Goal: Contribute content: Contribute content

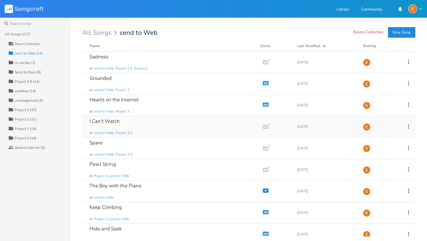
click at [130, 129] on div "I Can't Watch in send to Web, Project 3.5" at bounding box center [171, 126] width 164 height 21
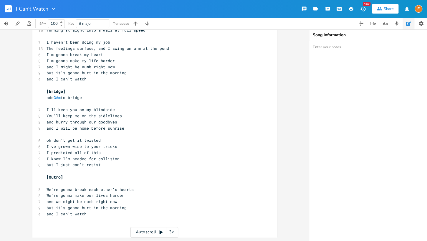
scroll to position [14, 0]
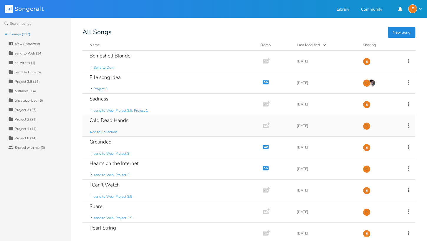
scroll to position [11, 0]
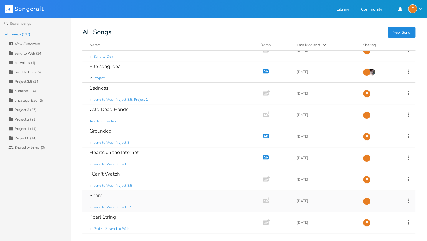
click at [172, 205] on div "Spare in send to Web, Project 3.5" at bounding box center [171, 200] width 164 height 21
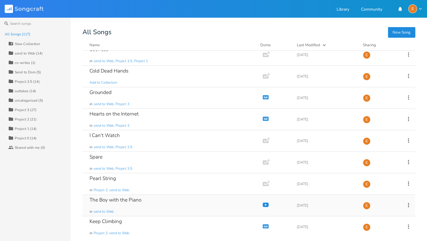
scroll to position [72, 0]
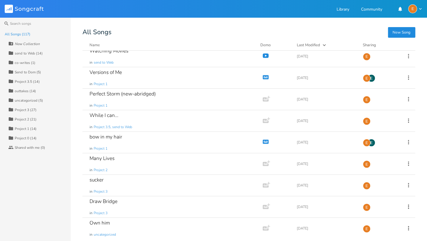
click at [33, 53] on div "send to Web (14)" at bounding box center [29, 54] width 28 height 4
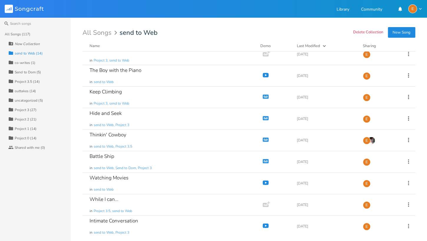
scroll to position [0, 0]
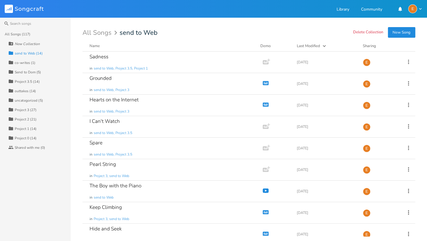
click at [22, 34] on div "All Songs (117)" at bounding box center [18, 34] width 26 height 4
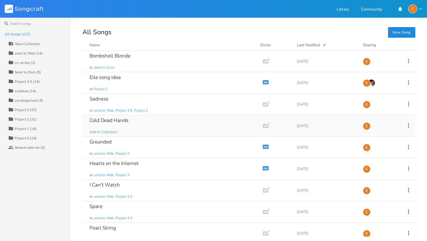
click at [146, 130] on div "Cold Dead Hands Add to Collection" at bounding box center [171, 125] width 164 height 21
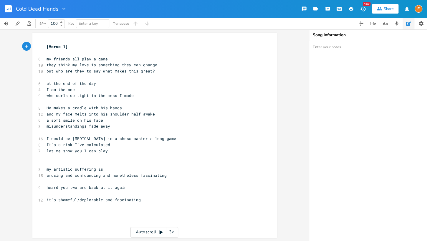
click at [114, 152] on pre "let me show you I can play" at bounding box center [151, 151] width 213 height 6
type textarea "/ my play"
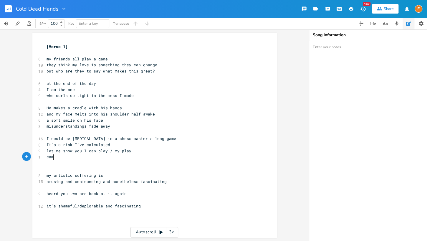
type textarea "camp"
type textarea "I came to play"
click at [95, 175] on span "my artistic suffering is" at bounding box center [75, 174] width 57 height 5
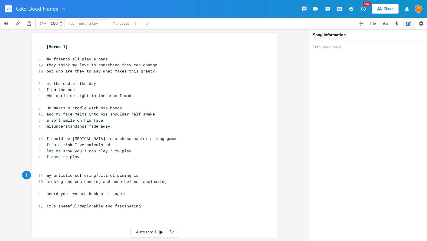
scroll to position [1, 0]
type textarea "/pitiful pining"
click at [101, 181] on span "amusing and confounding and nonetheless fascinating" at bounding box center [107, 180] width 120 height 5
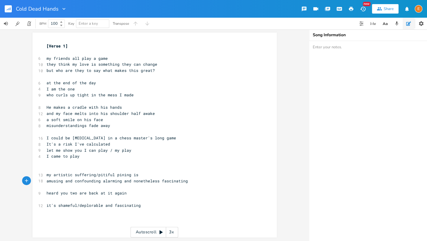
type textarea "alarming"
click at [69, 185] on pre "​" at bounding box center [151, 187] width 213 height 6
type textarea "subject of fascination / topic of interest"
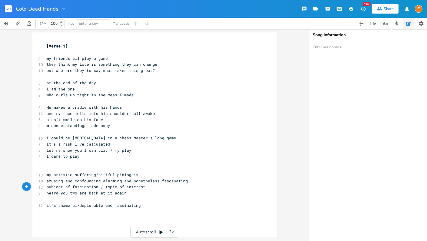
scroll to position [0, 0]
click at [97, 199] on pre "​" at bounding box center [151, 199] width 213 height 6
type textarea "what's te"
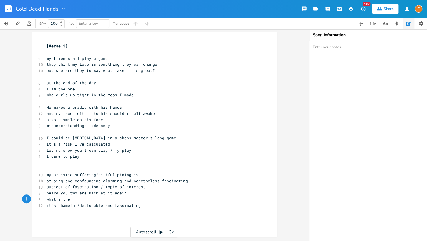
type textarea "he le"
type textarea "atest tell me in great t"
type textarea "detail"
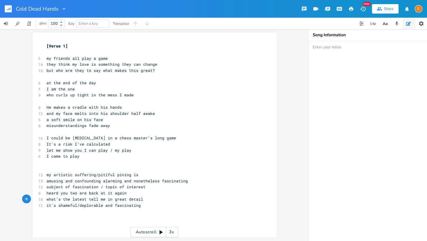
click at [67, 193] on span "heard you two are back at it again" at bounding box center [87, 192] width 80 height 5
type textarea "/those"
drag, startPoint x: 112, startPoint y: 205, endPoint x: 121, endPoint y: 205, distance: 8.8
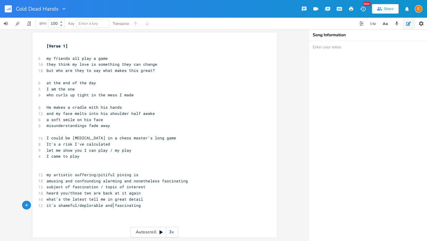
click at [112, 205] on span "it's shameful/deplorable and fascinating" at bounding box center [94, 205] width 94 height 5
type textarea "endlessly"
click at [168, 205] on pre "it's shameful/deplorable and endlessly fascinating" at bounding box center [151, 205] width 213 height 6
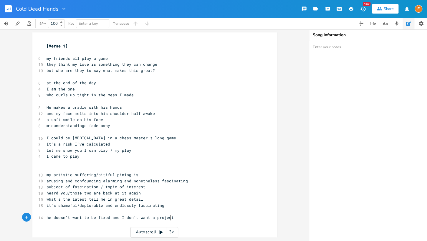
scroll to position [0, 112]
type textarea "he doesn't want to be fixed and I don't want a project"
type textarea "I never signed up for this, i"
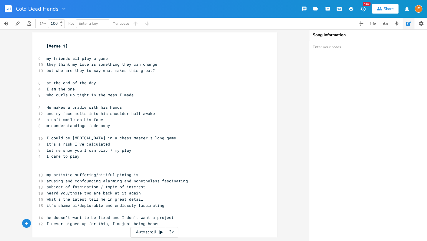
type textarea "I'm just being honest"
type textarea "never"
drag, startPoint x: 65, startPoint y: 223, endPoint x: 51, endPoint y: 224, distance: 14.1
click at [51, 224] on span "I never signed up for this, I'm just being honest" at bounding box center [104, 223] width 115 height 5
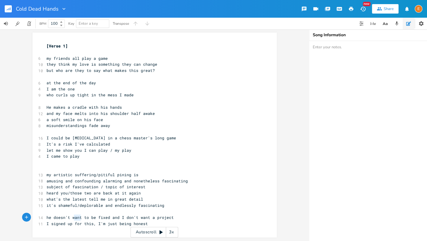
scroll to position [0, 10]
drag, startPoint x: 82, startPoint y: 218, endPoint x: 72, endPoint y: 219, distance: 10.1
click at [72, 219] on span "he doesn't want to be fixed and I don't want a project" at bounding box center [110, 217] width 127 height 5
type textarea "need"
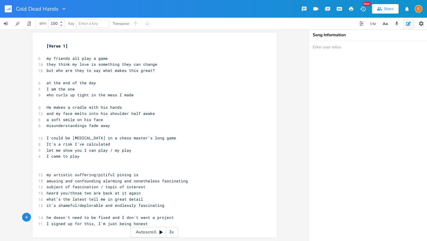
scroll to position [0, 0]
click at [178, 218] on pre "he doesn't need to be fixed and I don't want a project" at bounding box center [151, 217] width 213 height 6
type textarea "/ don't call him a project"
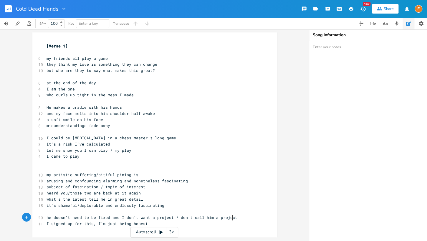
click at [156, 225] on pre "I signed up for this, I'm just being honest" at bounding box center [151, 223] width 213 height 6
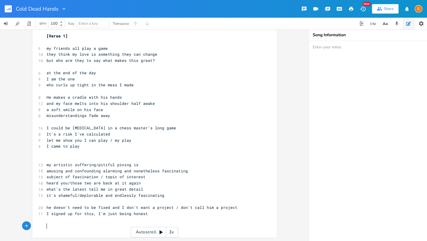
click at [62, 219] on pre "​" at bounding box center [151, 220] width 213 height 6
type textarea "with the life im living"
type textarea "you can lie to yourselves all you want to make me fit your picture"
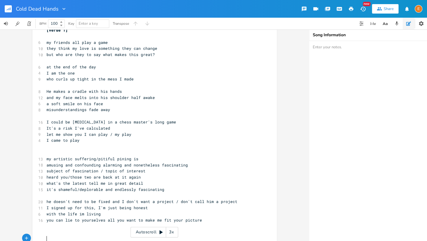
scroll to position [32, 0]
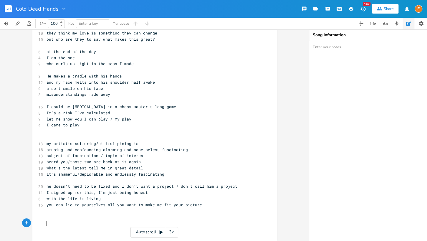
click at [205, 205] on pre "you can lie to yourselves all you want to make me fit your picture" at bounding box center [151, 205] width 213 height 6
type textarea "I got what I wanted"
type textarea "and you just got bitter"
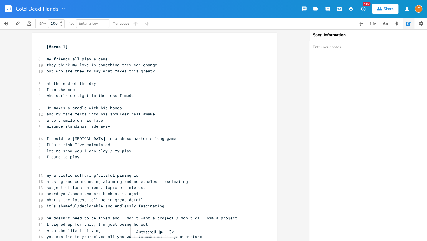
scroll to position [53, 0]
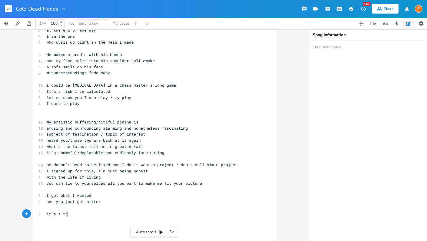
type textarea "it's a trh"
type textarea "hrill to"
click at [322, 48] on textarea at bounding box center [368, 141] width 118 height 200
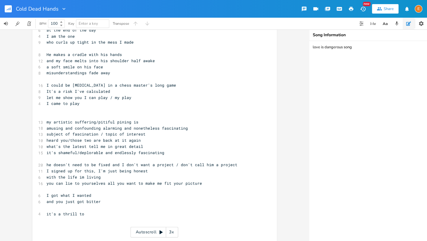
type textarea "love is dangerous song"
click at [106, 214] on pre "it's a thrill to" at bounding box center [151, 214] width 213 height 6
type textarea "to press my not"
type textarea "se to the glass of something so dangerous"
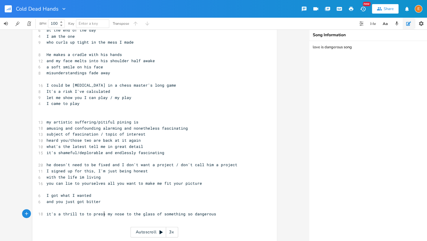
scroll to position [0, 0]
drag, startPoint x: 104, startPoint y: 214, endPoint x: 86, endPoint y: 214, distance: 17.7
click at [86, 214] on span "it's a thrill to to press my nose to the glass of something so dangerous" at bounding box center [132, 213] width 170 height 5
type textarea "be n"
type textarea "my"
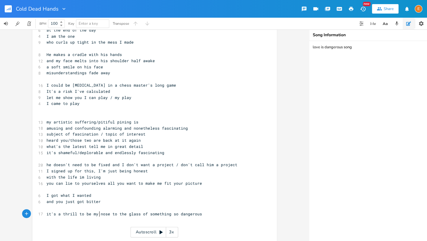
scroll to position [0, 7]
drag, startPoint x: 98, startPoint y: 214, endPoint x: 92, endPoint y: 214, distance: 6.5
click at [92, 214] on span "it's a thrill to be my nose to the glass of something so dangerous" at bounding box center [124, 213] width 155 height 5
drag, startPoint x: 138, startPoint y: 213, endPoint x: 134, endPoint y: 213, distance: 3.8
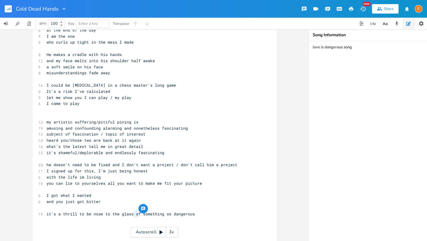
click at [134, 213] on span "it's a thrill to be nose to the glass of something so dangerous" at bounding box center [121, 213] width 148 height 5
type textarea "with"
drag, startPoint x: 166, startPoint y: 214, endPoint x: 154, endPoint y: 215, distance: 11.5
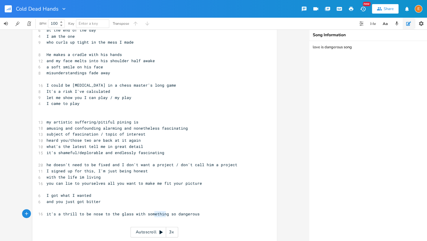
click at [154, 215] on span "it's a thrill to be nose to the glass with something so dangerous" at bounding box center [123, 213] width 153 height 5
type textarea "one"
click at [238, 213] on pre "it's a thrill to be nose to the glass with someone so dangerous" at bounding box center [151, 214] width 213 height 6
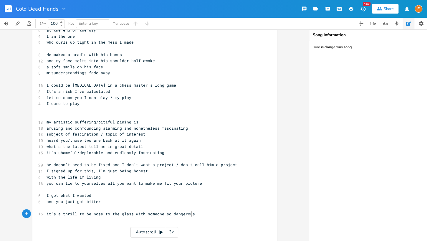
click at [132, 215] on span "it's a thrill to be nose to the glass with someone so dangerous" at bounding box center [121, 213] width 148 height 5
type textarea "/chase down"
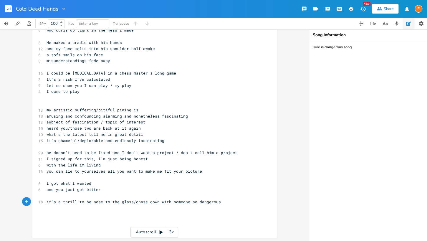
scroll to position [0, 0]
click at [222, 200] on pre "it's a thrill to be nose to the glass/chase down with someone so dangerous" at bounding box center [151, 202] width 213 height 6
type textarea "see how I ca"
type textarea "ommand his trust like"
type textarea "ke"
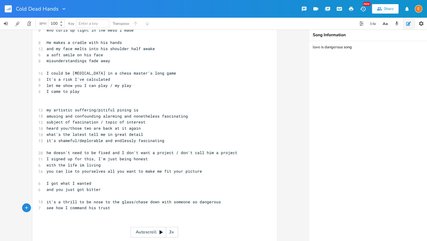
type textarea "t?"
type textarea "He tortures me, I come out"
click at [81, 213] on span "He tortures me, I come out" at bounding box center [77, 213] width 61 height 5
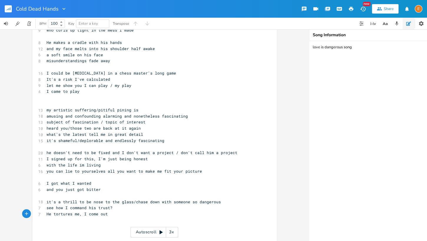
scroll to position [0, 0]
type textarea "but"
click at [151, 214] on pre "He tortures me, but I come out" at bounding box center [151, 214] width 213 height 6
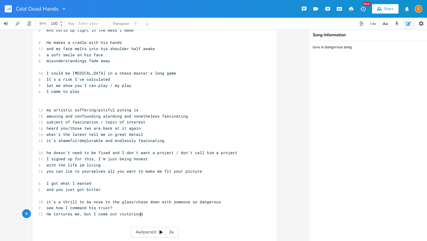
type textarea "victorious"
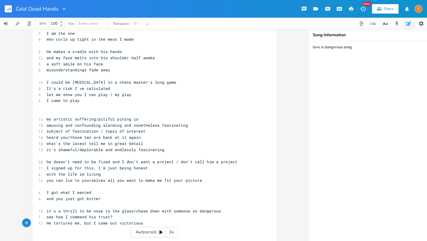
scroll to position [78, 0]
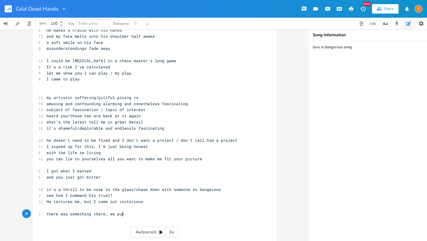
type textarea "there was something there, we putl"
type textarea "lled it out of thin air"
click at [179, 214] on pre "there was something there, we pulled it out of thin air" at bounding box center [151, 214] width 213 height 6
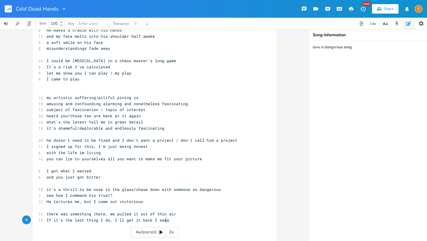
scroll to position [0, 94]
type textarea "If it's the last thing I do, I'll get it back I swear"
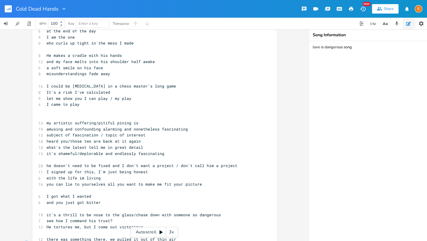
scroll to position [102, 0]
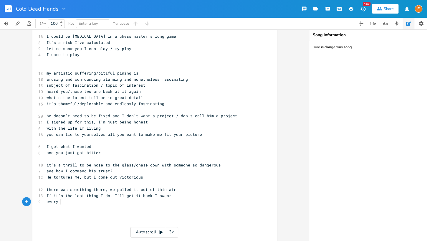
type textarea "every e"
type textarea "tease and every snare"
type textarea "I'd give anything for him"
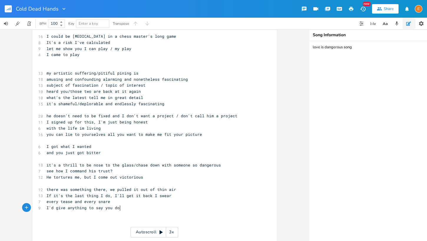
type textarea "to say you do t"
type textarea "got me there"
drag, startPoint x: 85, startPoint y: 208, endPoint x: 55, endPoint y: 207, distance: 29.7
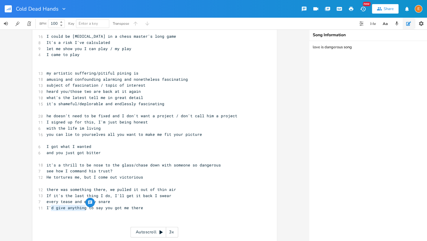
click at [51, 209] on span "I'd give anything to say you got me there" at bounding box center [95, 207] width 97 height 5
type textarea "d wra"
type textarea "would ty"
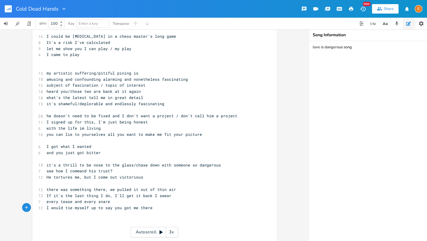
type textarea "ie myself upj"
type textarea "just"
click at [177, 210] on pre "I would tie myself up just to say you got me there" at bounding box center [151, 208] width 213 height 6
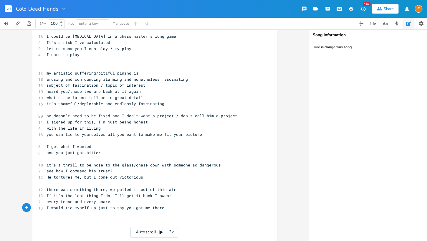
type textarea "I w"
drag, startPoint x: 117, startPoint y: 202, endPoint x: 42, endPoint y: 201, distance: 74.8
click at [43, 201] on div "every tease and every snare x [Verse 1] ​ 6 my friends all play a game 10 they …" at bounding box center [154, 90] width 244 height 319
type textarea "it's a tease and it's a snare"
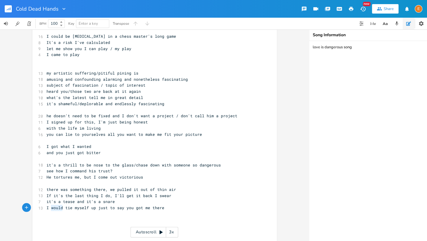
scroll to position [1, 14]
drag, startPoint x: 61, startPoint y: 207, endPoint x: 49, endPoint y: 209, distance: 12.2
click at [49, 209] on span "I would tie myself up just to say you got me there" at bounding box center [106, 207] width 118 height 5
type textarea "'d"
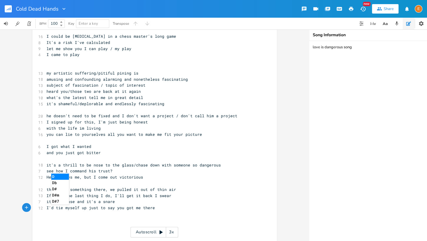
click at [128, 205] on div "[Verse 1] ​ 6 my friends all play a game 10 they think my love is something the…" at bounding box center [151, 91] width 213 height 300
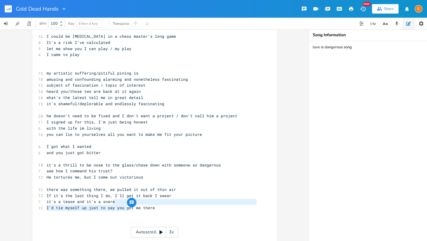
type textarea "I'd tie myself up just to say you g"
click at [128, 204] on div "button" at bounding box center [131, 202] width 9 height 9
click at [108, 201] on span "it's a tease and it's a snare" at bounding box center [81, 201] width 68 height 5
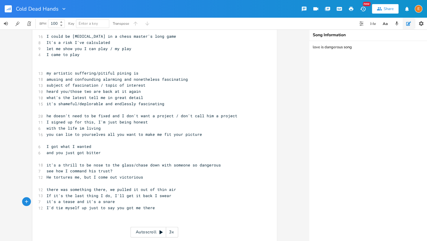
click at [120, 202] on pre "it's a tease and it's a snare" at bounding box center [151, 201] width 213 height 6
click at [172, 209] on pre "I'd tie myself up just to say you got me there" at bounding box center [151, 208] width 213 height 6
type textarea "lock me up for wan"
type textarea "crea"
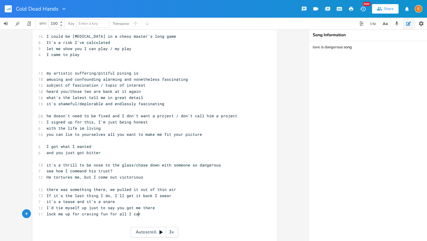
scroll to position [1, 45]
type textarea "aving fun for all I care"
click at [181, 213] on pre "lock me up for craving fun for all I care" at bounding box center [151, 214] width 213 height 6
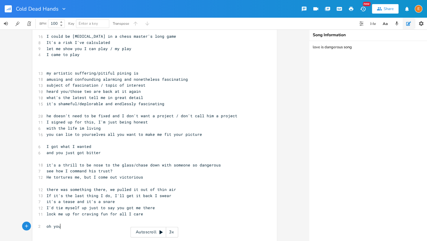
type textarea "oh you"
type textarea ", you miss the watered down version of me I a"
type textarea "was with him"
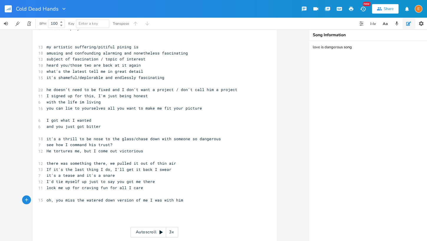
scroll to position [129, 0]
type textarea "/in my w"
type textarea "ex's kitcheb"
type textarea "n"
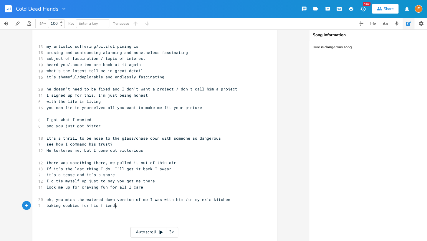
scroll to position [1, 61]
type textarea "baking cookies for his friends"
type textarea "and stifiling the urge to glisten"
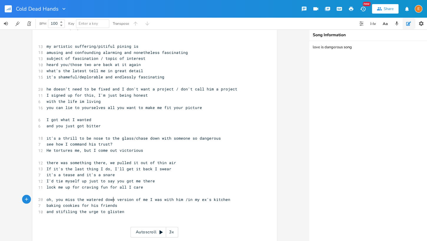
drag, startPoint x: 113, startPoint y: 199, endPoint x: 146, endPoint y: 201, distance: 33.0
click at [113, 199] on span "oh, you miss the watered down version of me I was with him /in my ex's kitchen" at bounding box center [139, 199] width 184 height 5
type textarea "/dimmer"
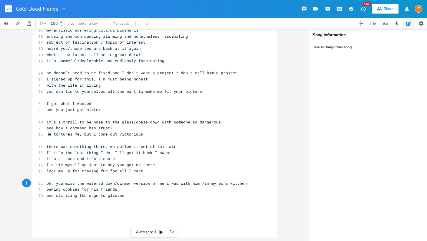
scroll to position [1, 0]
click at [131, 196] on pre "and stifiling the urge to glisten" at bounding box center [151, 195] width 213 height 6
type textarea "my soul break"
type textarea "thed a sigh of relief becaues"
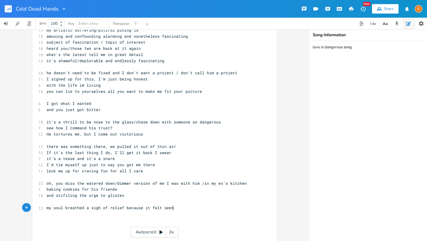
type textarea "se it felt seen"
type textarea "convicion"
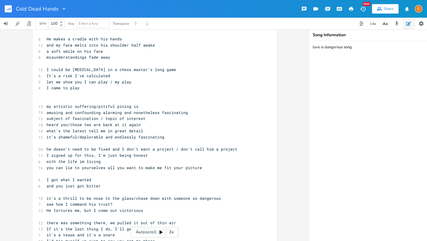
scroll to position [55, 0]
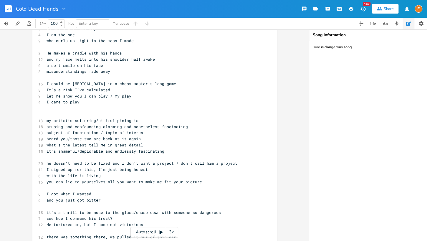
type textarea "in the soft/quiet early morning"
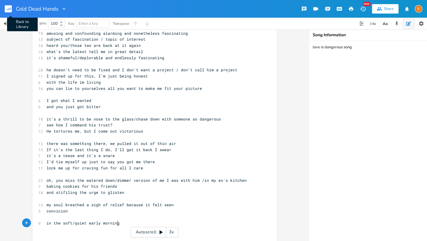
click at [8, 9] on rect "button" at bounding box center [8, 8] width 7 height 7
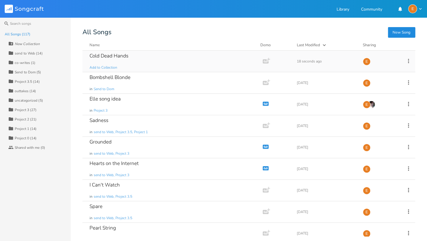
click at [144, 61] on div "Cold Dead Hands Add to Collection" at bounding box center [171, 61] width 164 height 21
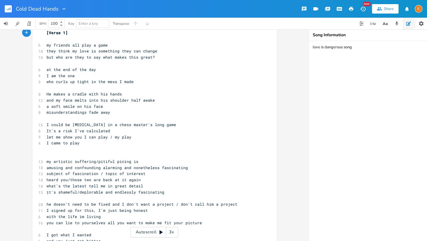
scroll to position [176, 0]
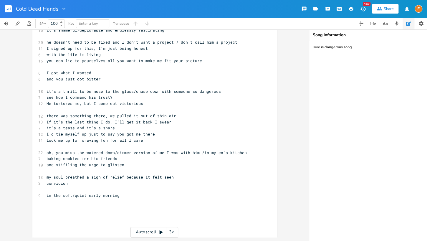
click at [132, 195] on pre "in the soft/quiet early morning" at bounding box center [151, 195] width 213 height 6
type textarea "[PERSON_NAME]"
click at [45, 203] on div "[PERSON_NAME] xxxxxxxxxx [Verse 1] ​ 6 my friends all play a game 10 they think…" at bounding box center [154, 50] width 244 height 386
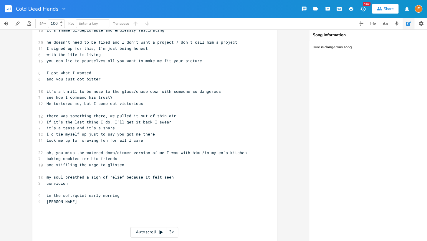
click at [47, 202] on span "[PERSON_NAME]" at bounding box center [62, 201] width 31 height 5
type textarea "melodies of"
click at [104, 200] on pre "melodies of [PERSON_NAME]" at bounding box center [151, 201] width 213 height 6
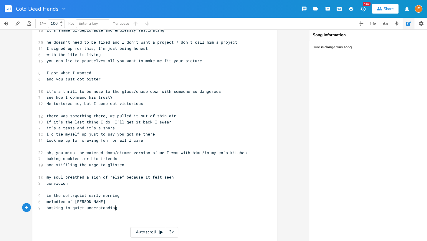
scroll to position [0, 66]
type textarea "basking in quiet understanding to ghe"
type textarea "the gentle [PERSON_NAME]"
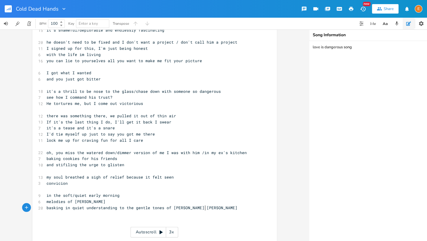
type textarea "nes of [PERSON_NAME] melodies"
click at [213, 209] on pre "basking in quiet understanding to the gentle tones of [PERSON_NAME] melodies" at bounding box center [151, 208] width 213 height 6
type textarea "carried softly to show"
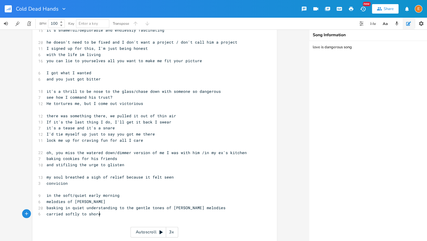
type textarea "re"
type textarea "by waves of [PERSON_NAME]"
drag, startPoint x: 106, startPoint y: 214, endPoint x: 102, endPoint y: 215, distance: 3.6
click at [102, 215] on span "carried softly to shore by waves of [PERSON_NAME]" at bounding box center [104, 213] width 115 height 5
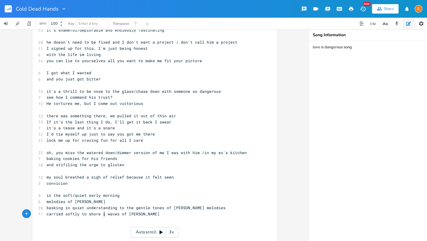
scroll to position [0, 4]
type textarea "in"
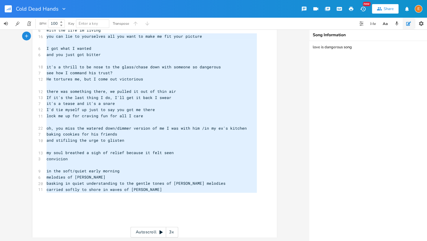
scroll to position [75, 0]
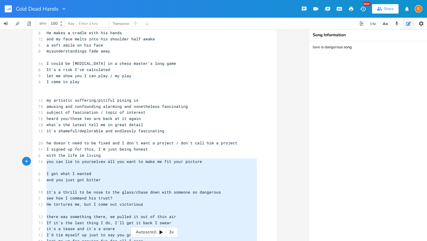
type textarea "[Verse 1] my friends all play a game they think my love is something they can c…"
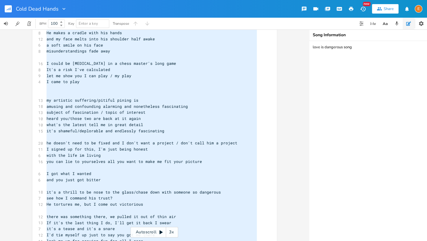
scroll to position [14, 0]
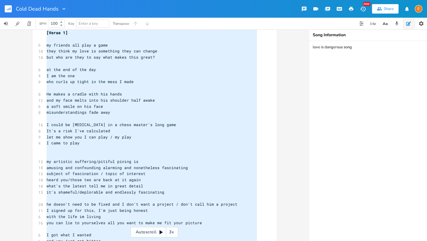
drag, startPoint x: 153, startPoint y: 194, endPoint x: 28, endPoint y: 14, distance: 218.7
click at [28, 14] on div "Cold Dead Hands New Share E BPM 100 Key Enter a key Transpose x [Verse 1] ​ 6 m…" at bounding box center [213, 120] width 427 height 241
click at [139, 87] on pre "​" at bounding box center [151, 88] width 213 height 6
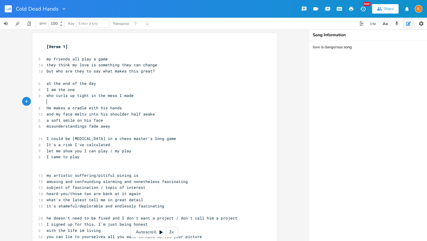
scroll to position [1, 0]
click at [155, 71] on pre "but who are they to say what makes this great?" at bounding box center [151, 71] width 213 height 6
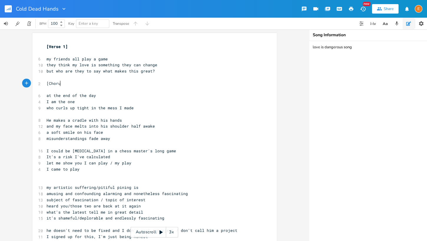
scroll to position [1, 16]
type textarea "[Chorus]"
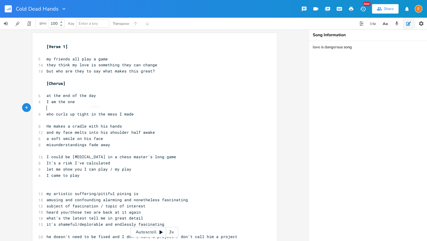
scroll to position [0, 11]
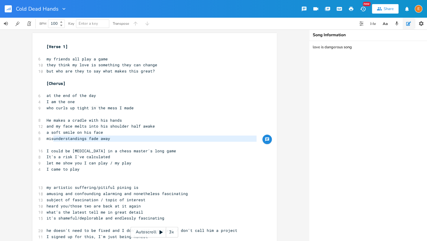
drag, startPoint x: 86, startPoint y: 142, endPoint x: 78, endPoint y: 144, distance: 8.2
click at [59, 140] on div "[Verse 1] ​ 6 my friends all play a game 10 they think my love is something the…" at bounding box center [151, 243] width 213 height 398
type textarea "​ kneknkkk"
click at [79, 144] on pre "​" at bounding box center [151, 145] width 213 height 6
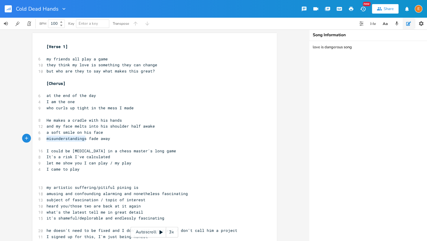
drag, startPoint x: 85, startPoint y: 140, endPoint x: 45, endPoint y: 139, distance: 40.6
click at [45, 139] on div "misunderstandings x [Verse 1] ​ 6 my friends all play a game 10 they think my l…" at bounding box center [154, 241] width 244 height 417
type textarea "all my proble"
type textarea "ms"
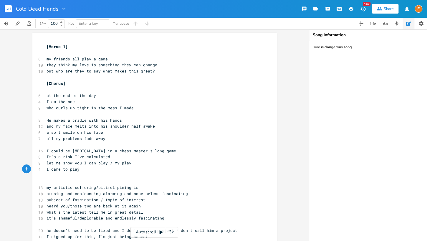
click at [99, 170] on pre "I came to play" at bounding box center [151, 169] width 213 height 6
type textarea "/ bet your ass I came to play"
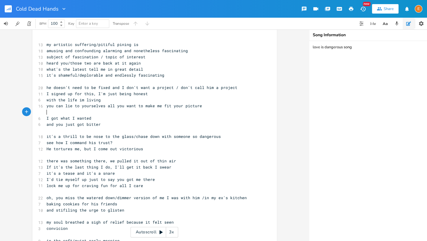
scroll to position [0, 0]
click at [98, 114] on pre "​" at bounding box center [151, 112] width 213 height 6
type textarea "don't come crawling to me with regret we"
type textarea "hen"
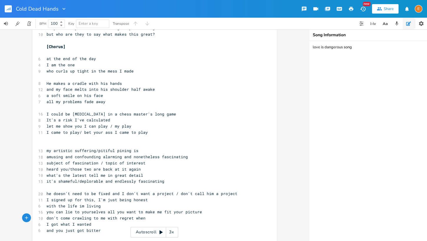
scroll to position [37, 0]
click at [127, 82] on pre "He makes a cradle with his hands" at bounding box center [151, 83] width 213 height 6
type textarea "/ cradles i"
type textarea "his head and"
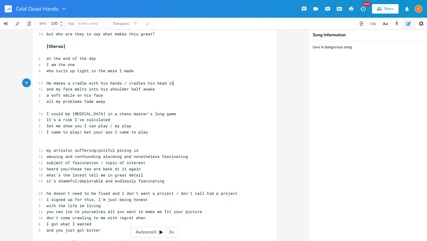
type textarea "in."
type textarea "n his hands"
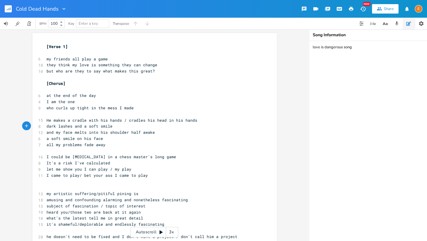
scroll to position [218, 0]
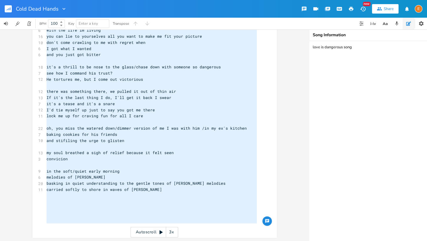
type textarea "[Verse 1] my friends all play a game they think my love is something they can c…"
click at [322, 57] on textarea "love is dangerous song" at bounding box center [368, 141] width 118 height 200
paste textarea "[Verse 1] my friends all play a game they think my love is something they can c…"
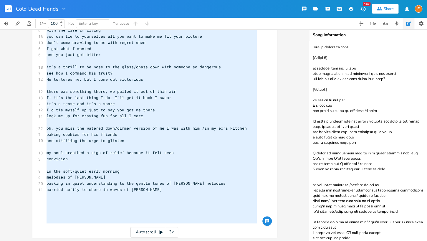
scroll to position [198, 0]
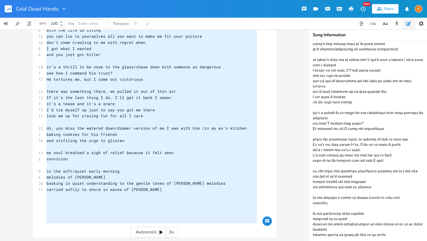
type textarea "love is dangerous song [Verse 1] my friends all play a game they think my love …"
click at [185, 155] on pre "my soul breathed a sigh of relief because it felt seen" at bounding box center [151, 153] width 213 height 6
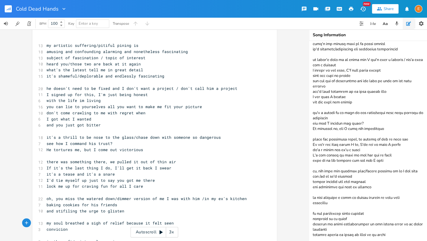
scroll to position [0, 0]
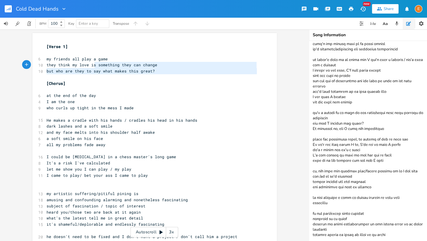
type textarea "my friends all play a game they think my love is something they can change but …"
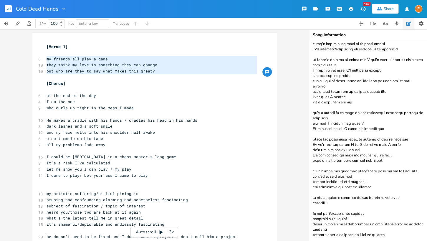
drag, startPoint x: 169, startPoint y: 76, endPoint x: 34, endPoint y: 61, distance: 136.3
click at [34, 61] on div "my friends all play a game they think my love is something they can change but …" at bounding box center [154, 244] width 244 height 423
drag, startPoint x: 83, startPoint y: 62, endPoint x: 91, endPoint y: 62, distance: 8.5
click at [83, 62] on pre "my friends all play a game" at bounding box center [151, 59] width 213 height 6
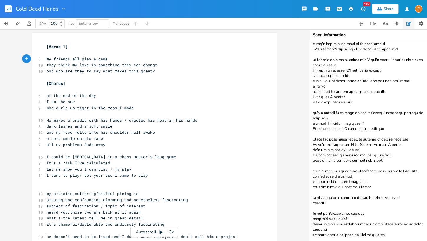
scroll to position [1, 0]
type textarea "my friends all play a game"
drag, startPoint x: 110, startPoint y: 61, endPoint x: 44, endPoint y: 59, distance: 66.0
click at [44, 59] on div "my friends all play a game x [Verse 1] ​ 6 my friends all play a game 10 they t…" at bounding box center [154, 244] width 244 height 423
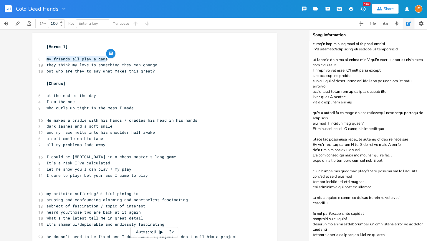
scroll to position [1, 0]
drag, startPoint x: 49, startPoint y: 96, endPoint x: 54, endPoint y: 97, distance: 5.9
click at [49, 96] on span "at the end of the day" at bounding box center [71, 95] width 49 height 5
type textarea "A"
click at [45, 101] on pre "I am the one" at bounding box center [151, 102] width 213 height 6
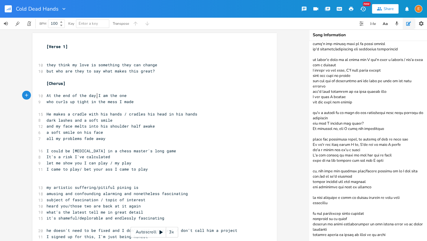
type textarea ","
click at [130, 98] on pre "At the end of the day, I am the one" at bounding box center [151, 95] width 213 height 6
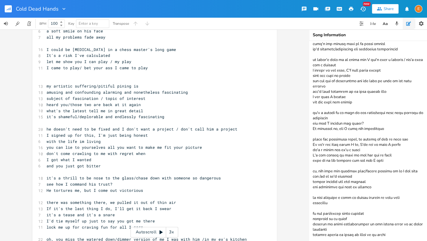
scroll to position [103, 0]
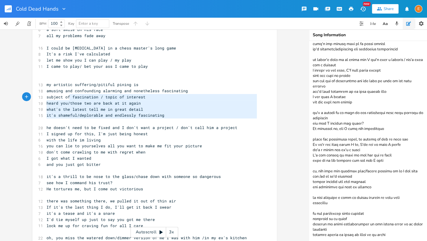
type textarea "g and confounding alarming and nonetheless fascinating subject of fascination /…"
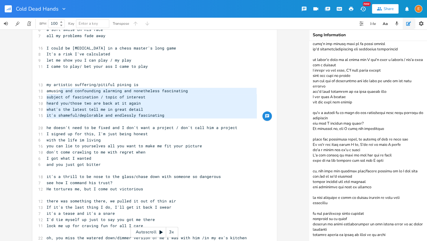
drag, startPoint x: 168, startPoint y: 119, endPoint x: 61, endPoint y: 93, distance: 110.2
click at [61, 93] on div "[Verse 1] ​ ​ 10 they think my love is something they can change 10 but who are…" at bounding box center [151, 140] width 213 height 398
click at [65, 93] on span "amusing and confounding alarming and nonetheless fascinating" at bounding box center [117, 90] width 141 height 5
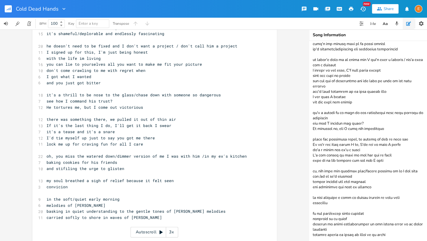
scroll to position [213, 0]
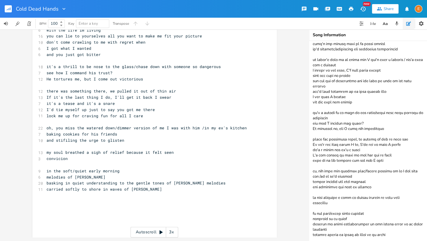
click at [148, 79] on pre "He tortures me, but I come out victorious" at bounding box center [151, 79] width 213 height 6
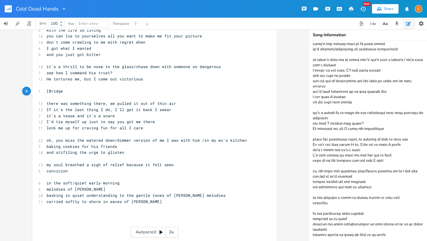
type textarea "[Bridge]"
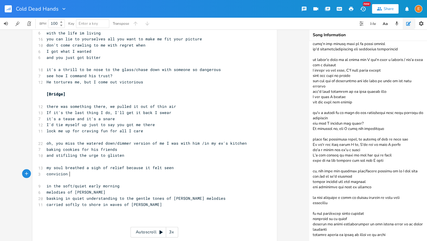
type textarea "my soul breathed a sigh of relief because it felt seen convicion"
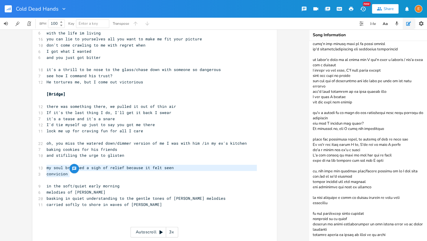
drag, startPoint x: 82, startPoint y: 174, endPoint x: 45, endPoint y: 169, distance: 36.6
click at [45, 168] on div "[Verse 1] ​ ​ 10 they think my love is something they can change 10 but who are…" at bounding box center [151, 39] width 213 height 410
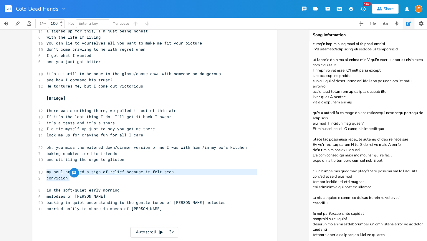
scroll to position [218, 0]
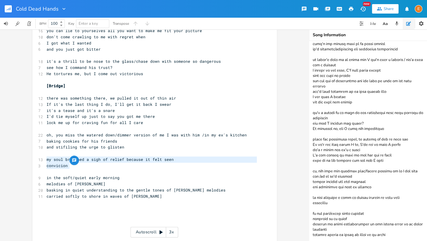
click at [98, 167] on pre "convicion" at bounding box center [151, 165] width 213 height 6
type textarea "oh, you miss the watered down/dimmer version of me I was with him /in my ex's k…"
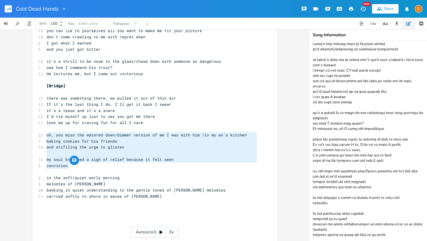
drag, startPoint x: 92, startPoint y: 166, endPoint x: 38, endPoint y: 132, distance: 63.1
click at [38, 132] on div "oh, you miss the watered down/dimmer version of me I was with him /in my ex's k…" at bounding box center [154, 29] width 244 height 429
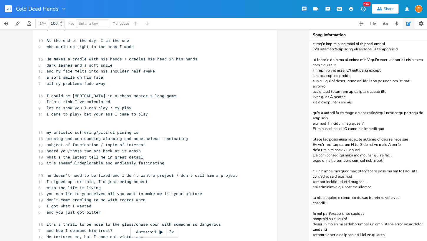
scroll to position [0, 0]
click at [69, 122] on pre "​" at bounding box center [151, 125] width 213 height 6
type textarea "[Verse 2]"
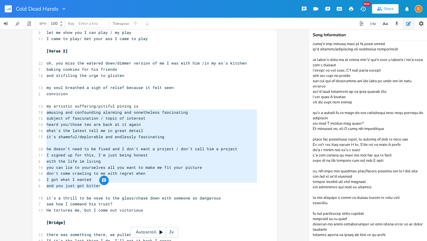
type textarea "my artistic suffering/pitiful pining is amusing and confounding alarming and no…"
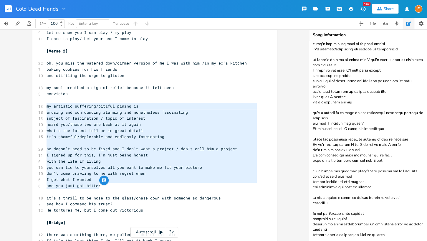
drag, startPoint x: 115, startPoint y: 185, endPoint x: 43, endPoint y: 107, distance: 106.2
click at [43, 107] on div "my artistic suffering/pitiful pining is amusing and confounding alarming and no…" at bounding box center [154, 126] width 244 height 447
